Goal: Check status: Check status

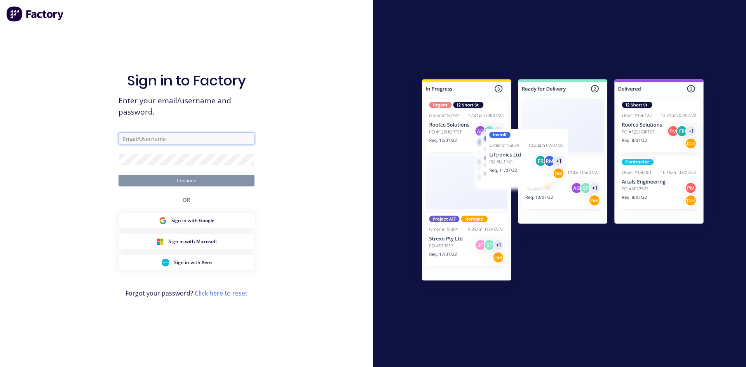
type input "michelle@lvroofing.com.au"
click at [196, 179] on button "Continue" at bounding box center [187, 181] width 136 height 12
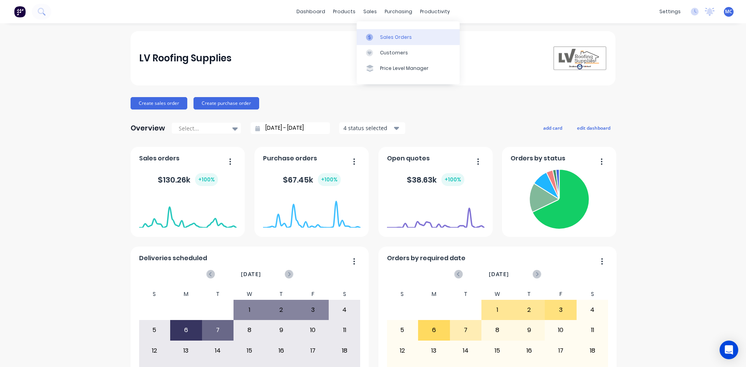
click at [387, 33] on link "Sales Orders" at bounding box center [408, 37] width 103 height 16
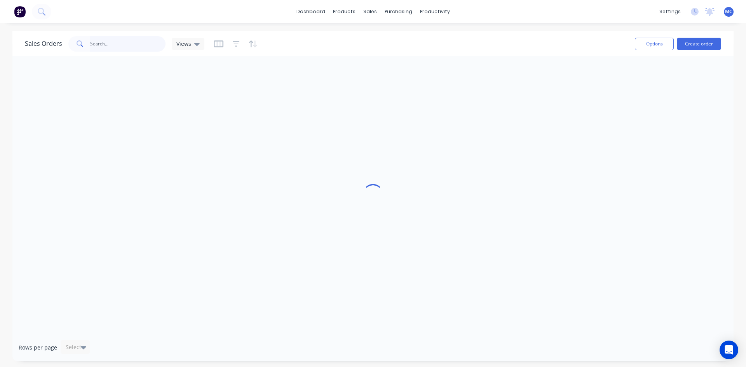
click at [115, 47] on input "text" at bounding box center [128, 44] width 76 height 16
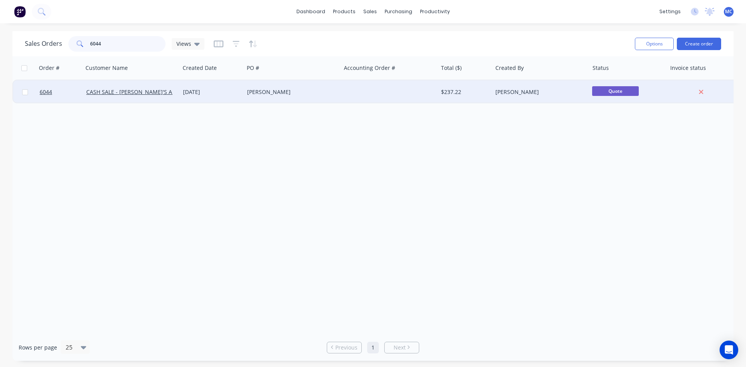
type input "6044"
click at [265, 89] on div "Jake Cashmore" at bounding box center [290, 92] width 86 height 8
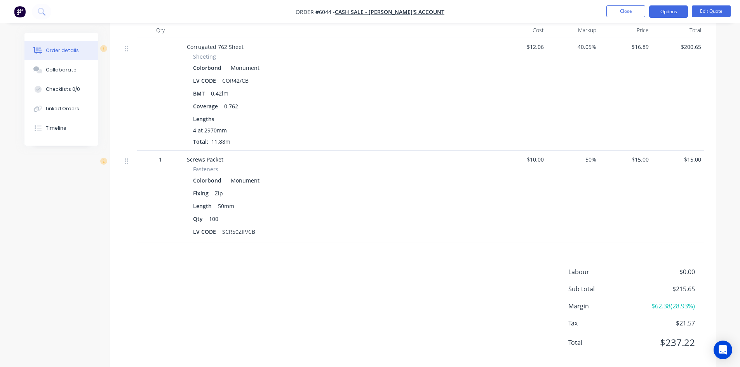
scroll to position [39, 0]
